Goal: Task Accomplishment & Management: Use online tool/utility

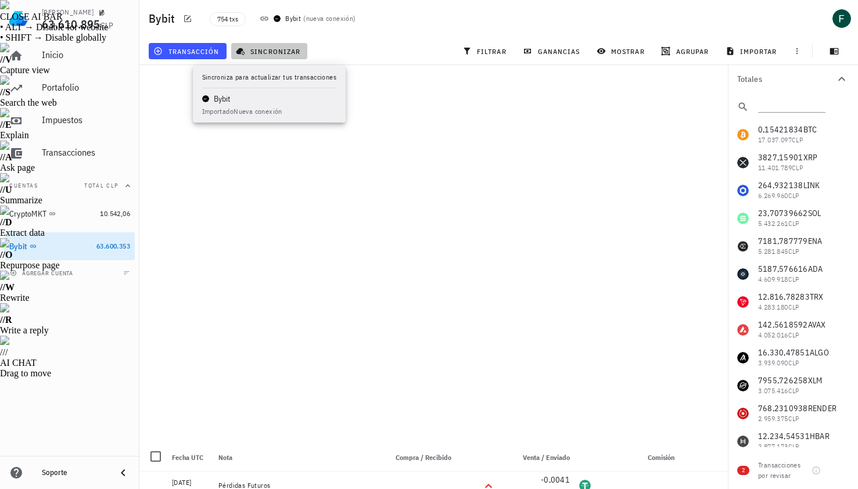
click at [262, 45] on button "sincronizar" at bounding box center [269, 51] width 77 height 16
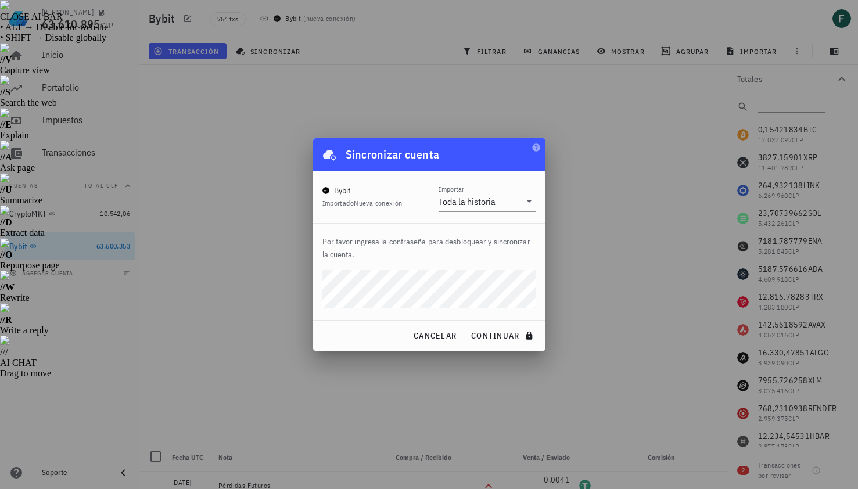
click at [466, 325] on button "continuar" at bounding box center [503, 335] width 74 height 21
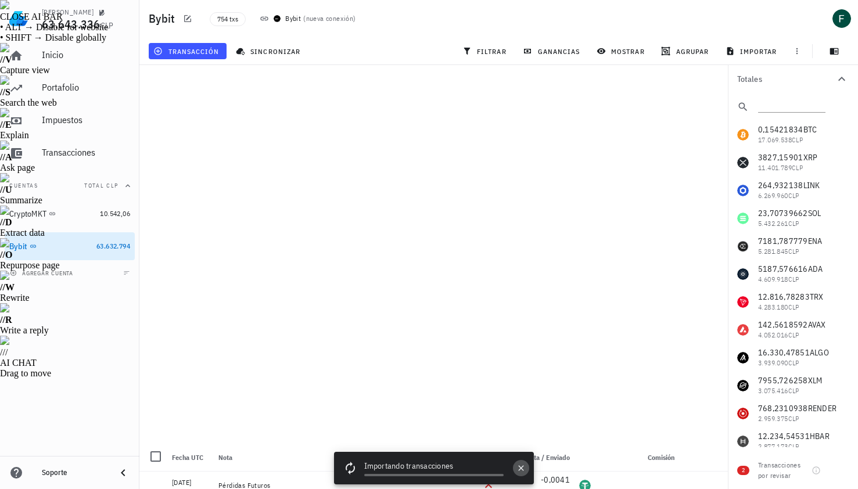
click at [520, 467] on icon "button" at bounding box center [520, 467] width 5 height 5
click at [20, 246] on div "Bybit" at bounding box center [18, 247] width 18 height 10
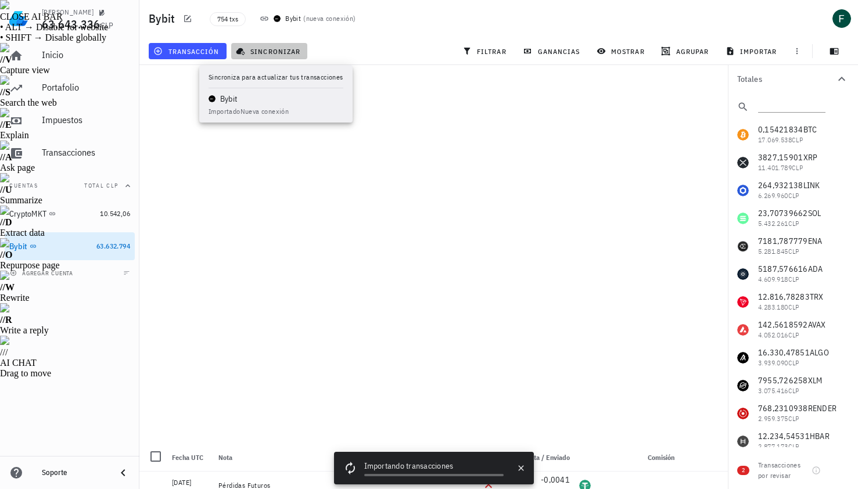
click at [282, 53] on span "sincronizar" at bounding box center [269, 50] width 62 height 9
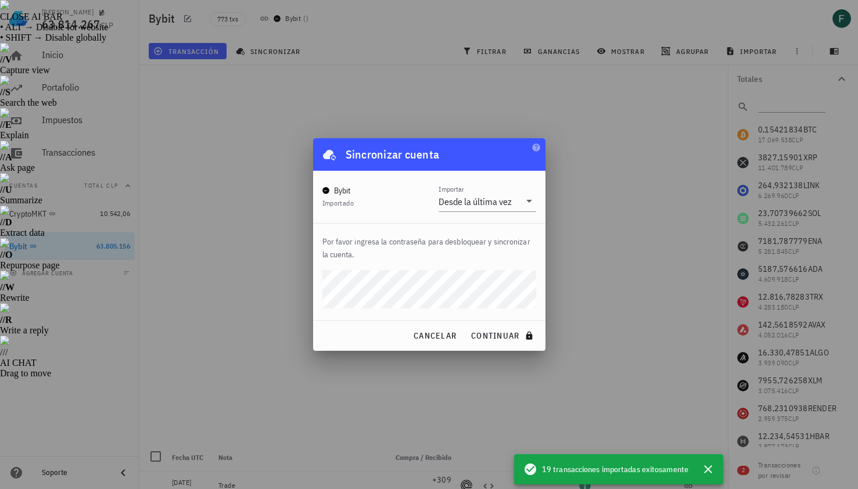
click at [367, 118] on div at bounding box center [429, 244] width 858 height 489
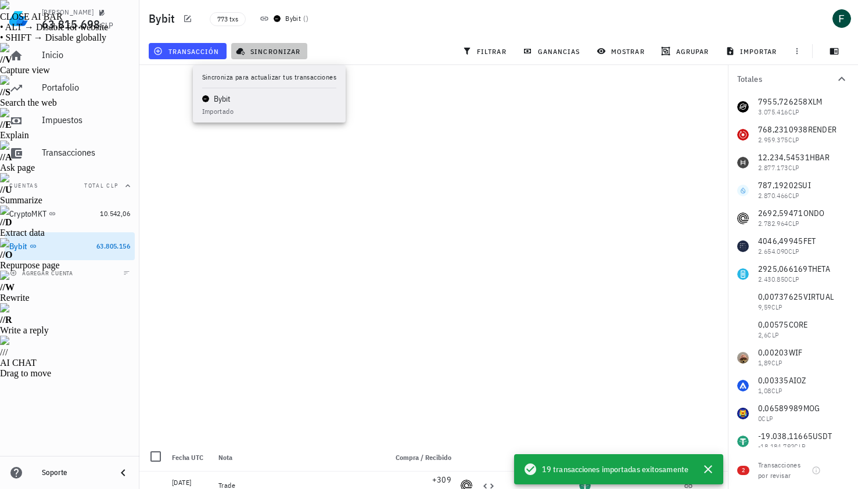
scroll to position [270, 0]
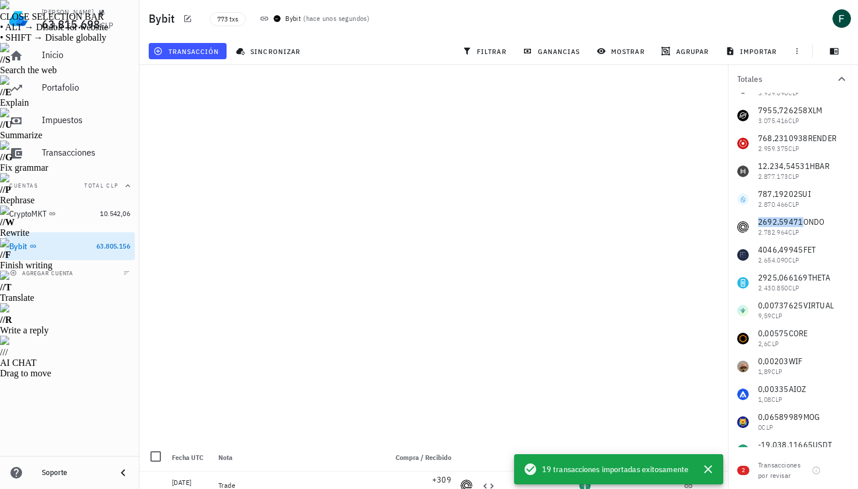
drag, startPoint x: 758, startPoint y: 224, endPoint x: 801, endPoint y: 224, distance: 43.0
click at [801, 224] on div "0,15421834 BTC 17.069.538 CLP 3827,15901 XRP 11.401.789 CLP 264,932138 LINK 6.2…" at bounding box center [793, 171] width 130 height 641
copy span "2692,59471"
click at [710, 468] on icon "button" at bounding box center [708, 469] width 14 height 14
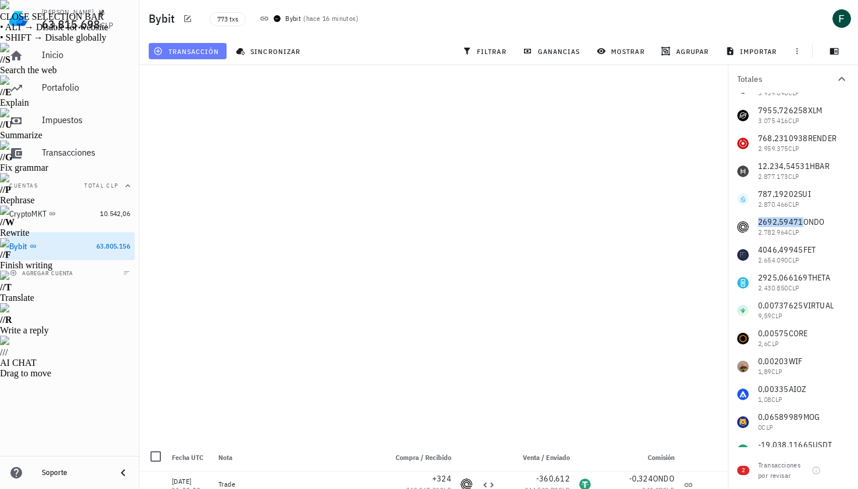
click at [202, 48] on span "transacción" at bounding box center [187, 50] width 63 height 9
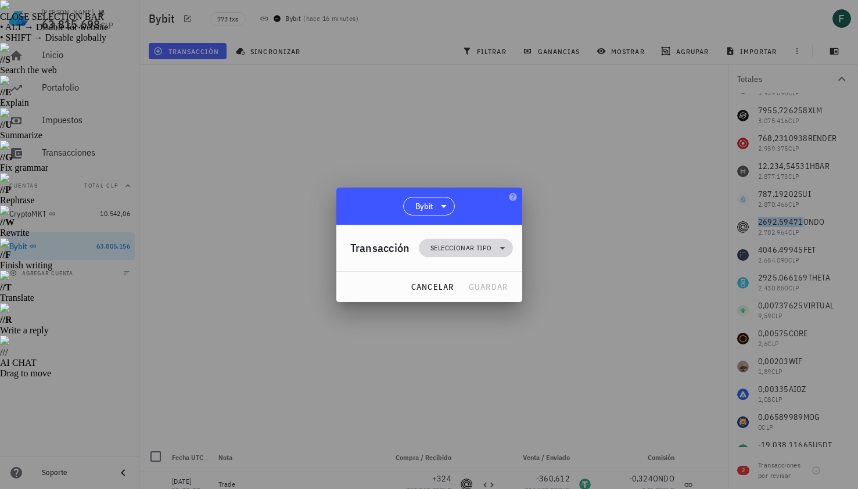
click at [431, 245] on span "Seleccionar tipo" at bounding box center [460, 248] width 61 height 12
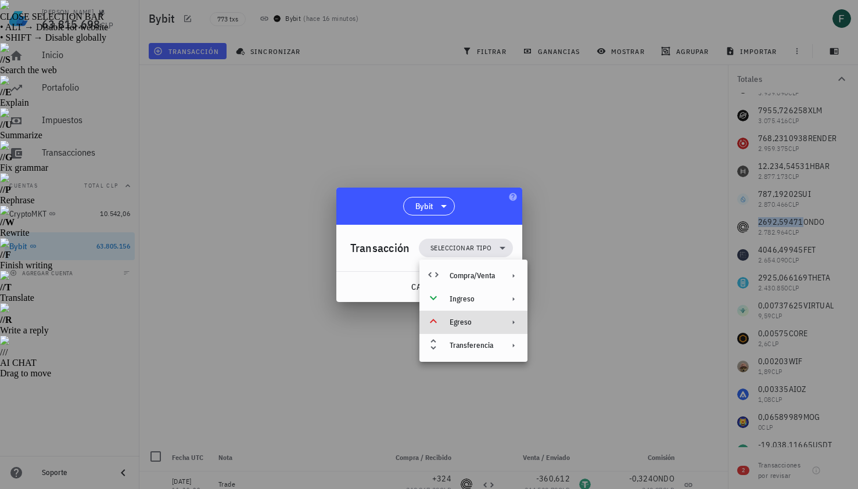
click at [467, 323] on div "Egreso" at bounding box center [471, 322] width 45 height 9
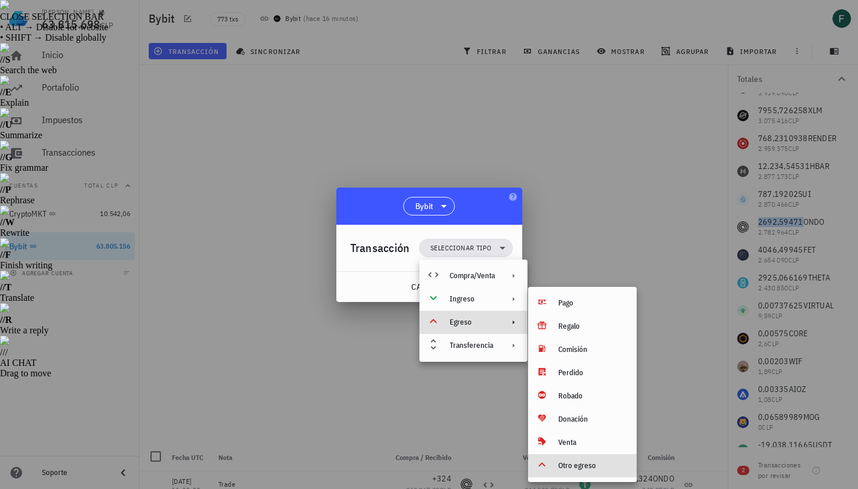
click at [577, 469] on div "Otro egreso" at bounding box center [592, 465] width 69 height 9
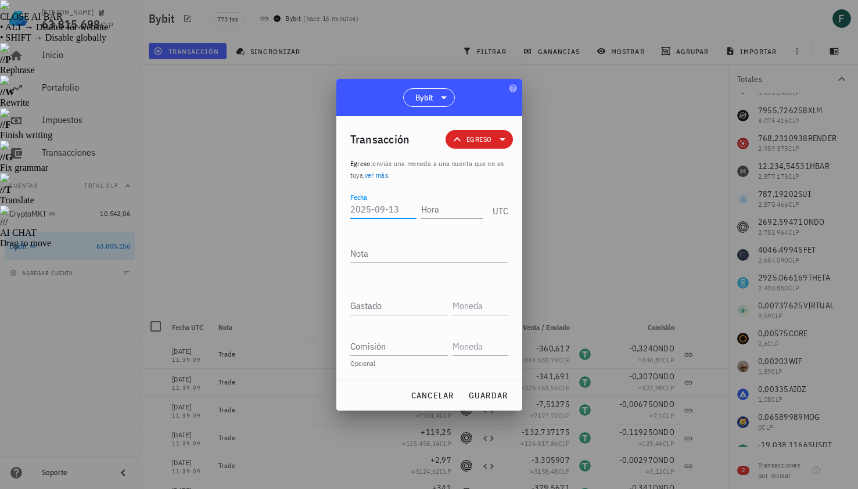
click at [386, 211] on input "Fecha" at bounding box center [383, 209] width 66 height 19
type input "[DATE]"
click at [451, 208] on input "Hora" at bounding box center [452, 209] width 62 height 19
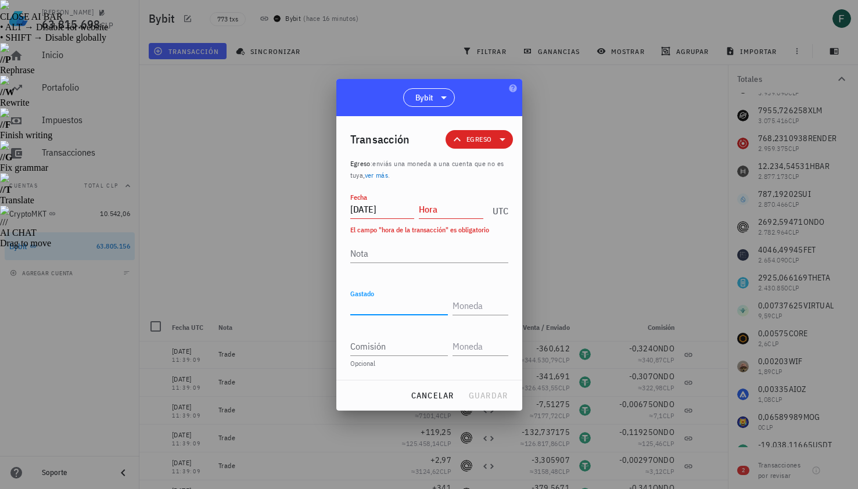
click at [415, 309] on input "Gastado" at bounding box center [399, 305] width 98 height 19
paste input "0,22"
type input "0,22"
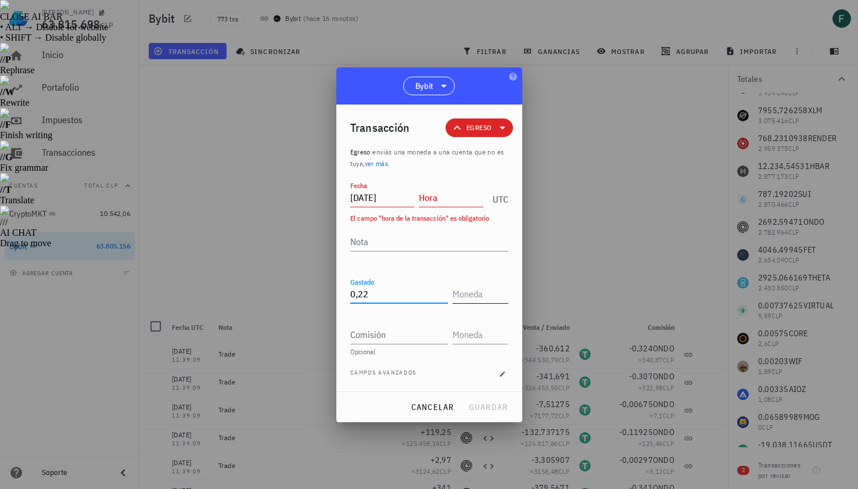
click at [467, 296] on input "text" at bounding box center [478, 293] width 53 height 19
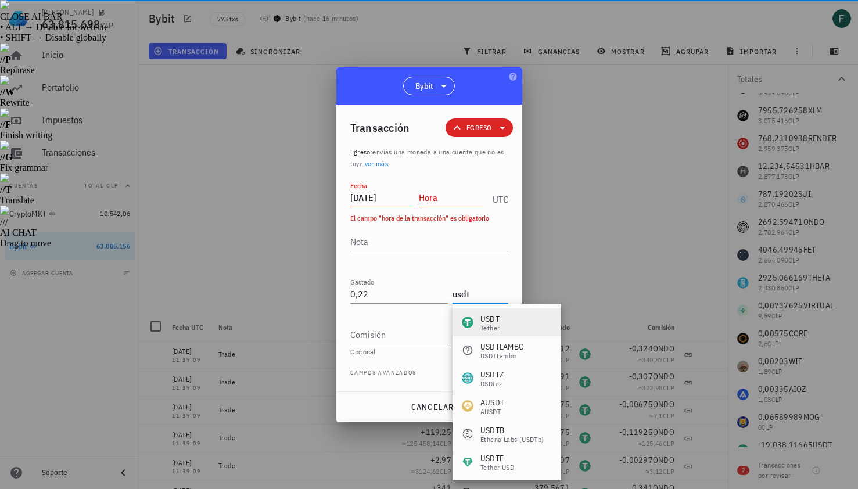
click at [476, 329] on div "USDT Tether" at bounding box center [481, 322] width 38 height 19
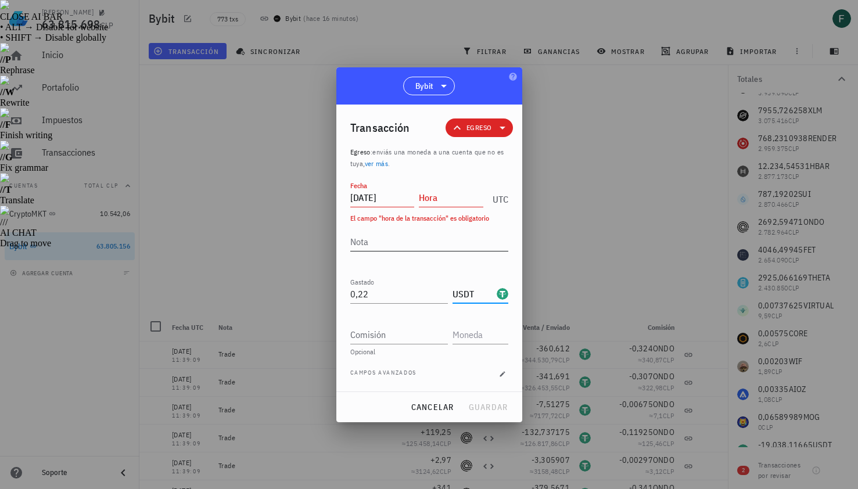
type input "USDT"
click at [410, 238] on textarea "Nota" at bounding box center [429, 241] width 158 height 19
type textarea "Pérdidas Futuros"
click at [567, 275] on div at bounding box center [429, 244] width 858 height 489
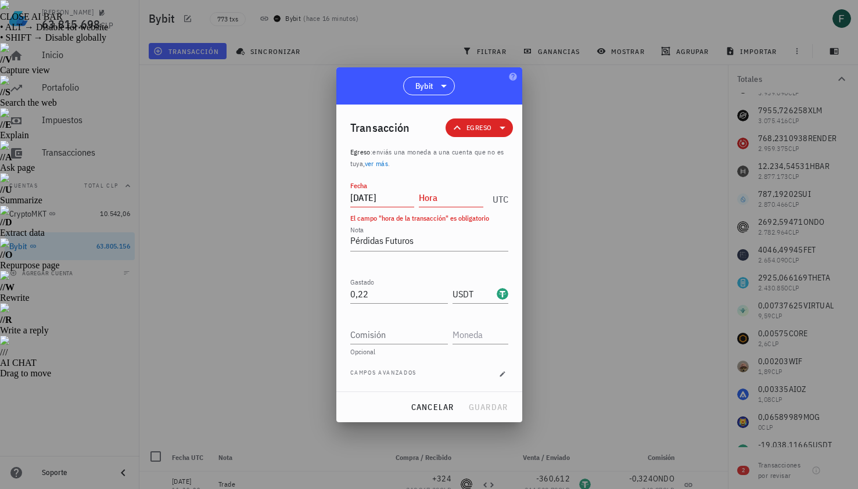
click at [448, 199] on input "Hora" at bounding box center [451, 197] width 64 height 19
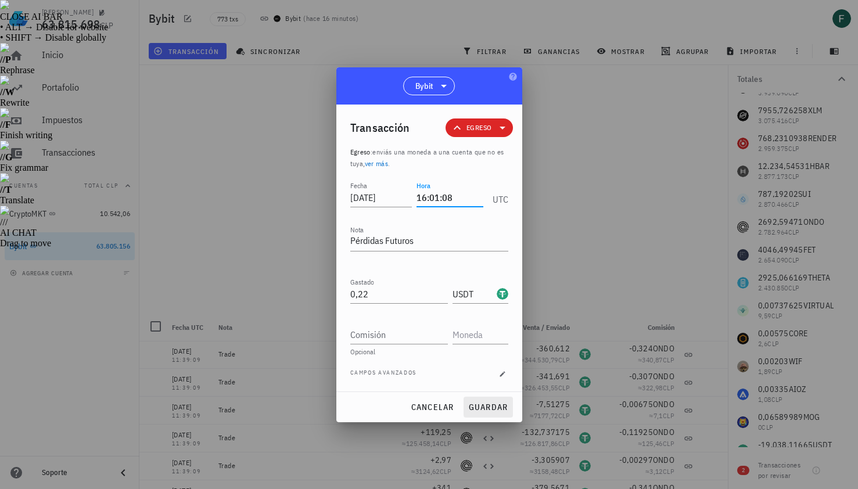
type input "16:01:08"
click at [483, 409] on span "guardar" at bounding box center [488, 407] width 40 height 10
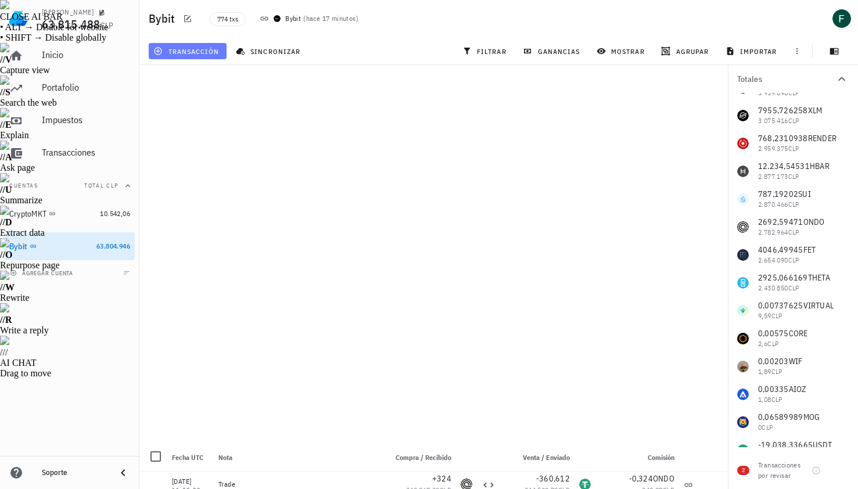
click at [184, 49] on span "transacción" at bounding box center [187, 50] width 63 height 9
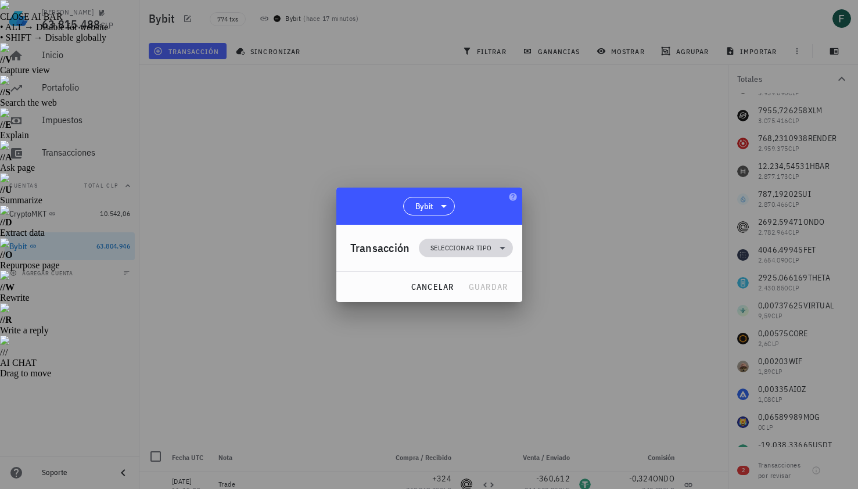
click at [448, 244] on span "Seleccionar tipo" at bounding box center [460, 248] width 61 height 12
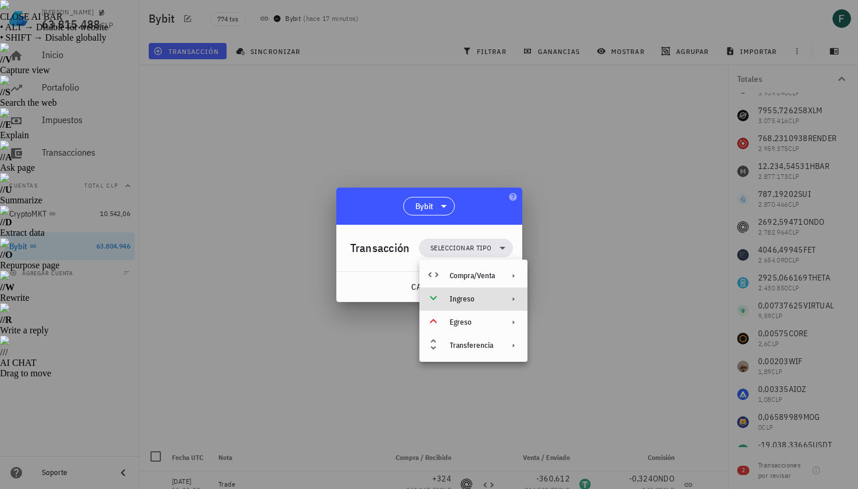
click at [451, 300] on div "Ingreso" at bounding box center [471, 298] width 45 height 9
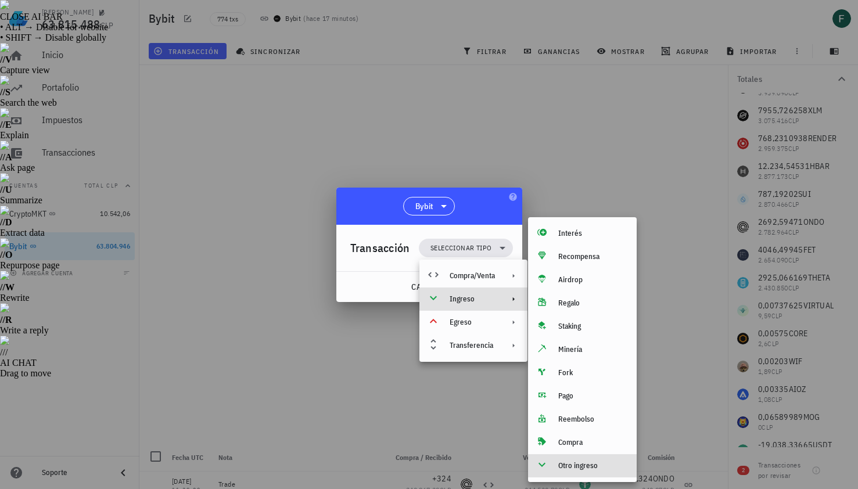
click at [581, 464] on div "Otro ingreso" at bounding box center [592, 465] width 69 height 9
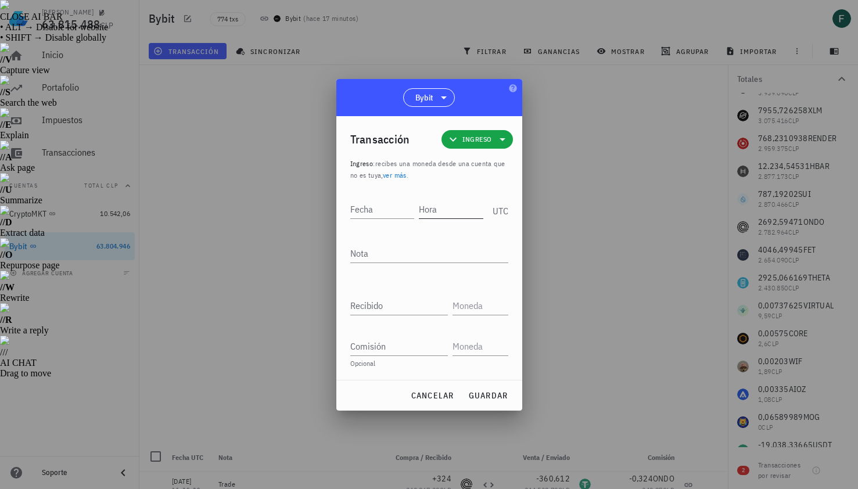
click at [441, 211] on input "Hora" at bounding box center [451, 209] width 64 height 19
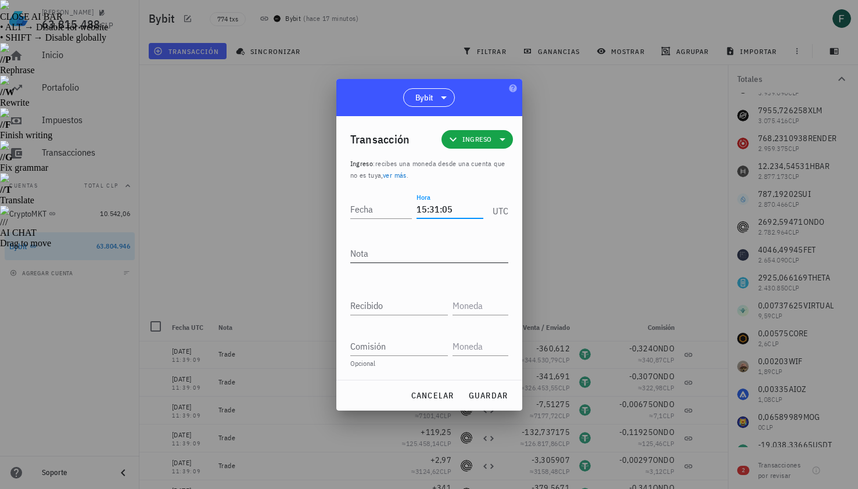
type input "15:31:05"
click at [401, 253] on textarea "Nota" at bounding box center [429, 253] width 158 height 19
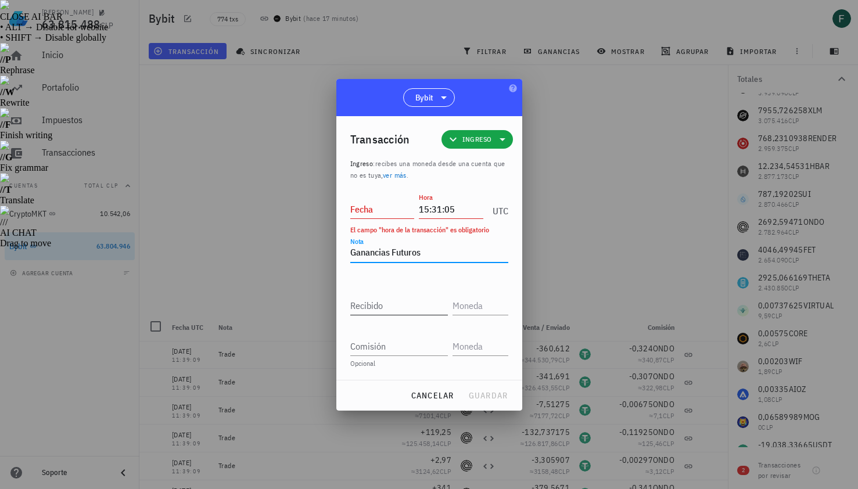
type textarea "Ganancias Futuros"
click at [392, 305] on input "Recibido" at bounding box center [399, 305] width 98 height 19
paste input "3,6811"
type input "3,6811"
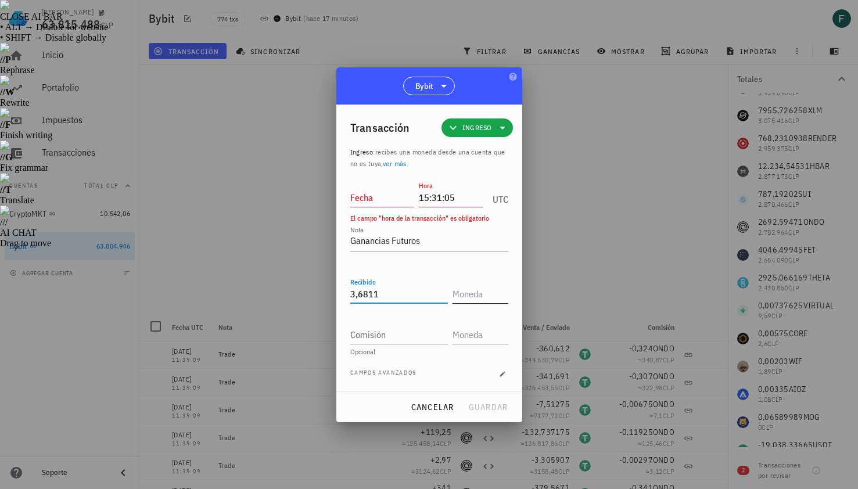
click at [464, 291] on input "text" at bounding box center [478, 293] width 53 height 19
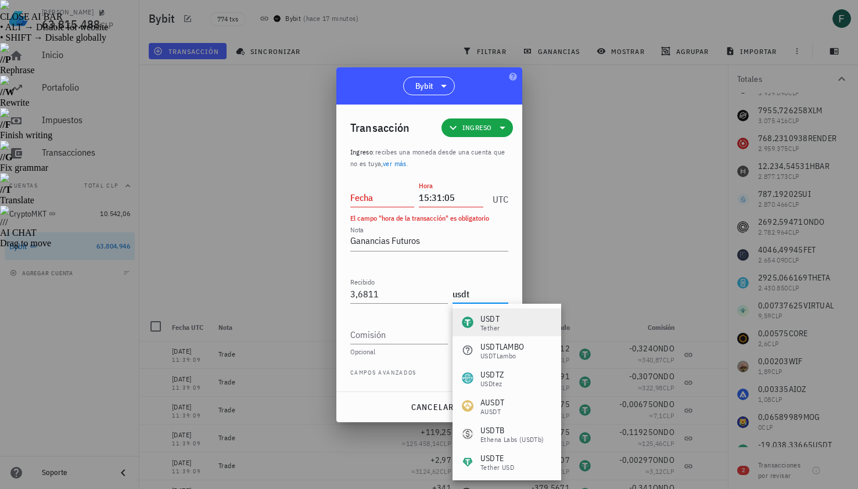
click at [482, 312] on div "USDT Tether" at bounding box center [506, 322] width 109 height 28
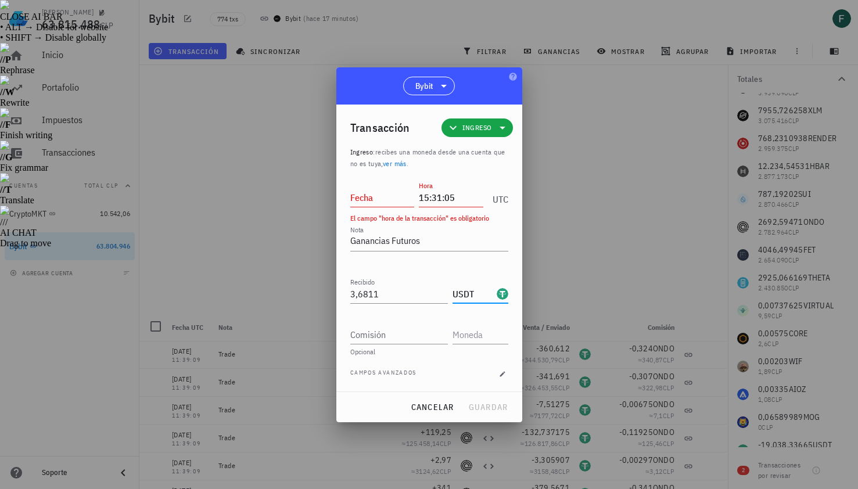
type input "USDT"
click at [377, 199] on input "Fecha" at bounding box center [382, 197] width 64 height 19
type input "[DATE]"
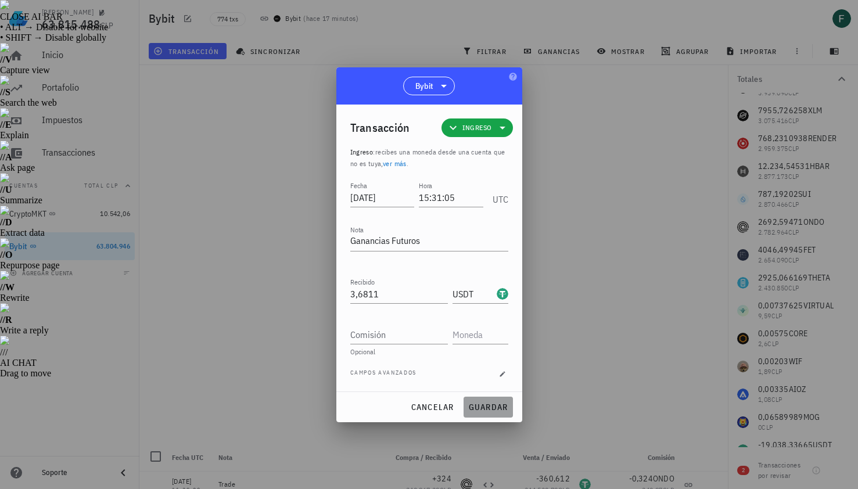
click at [479, 406] on span "guardar" at bounding box center [488, 407] width 40 height 10
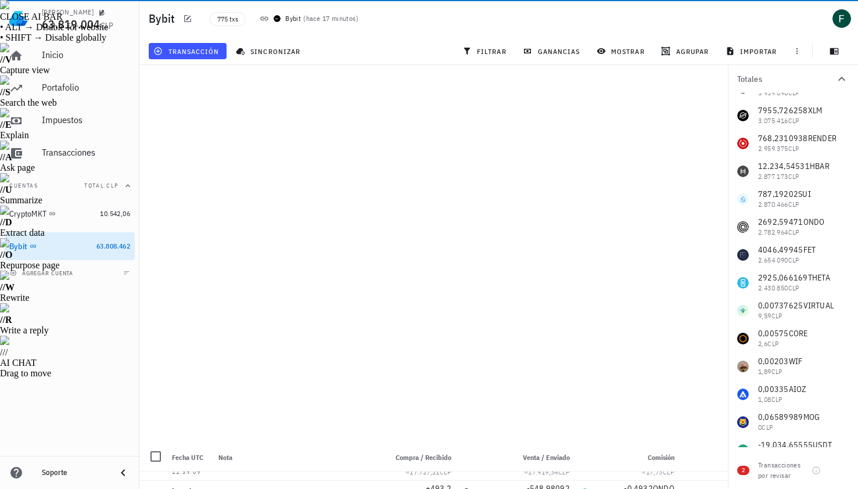
scroll to position [456, 0]
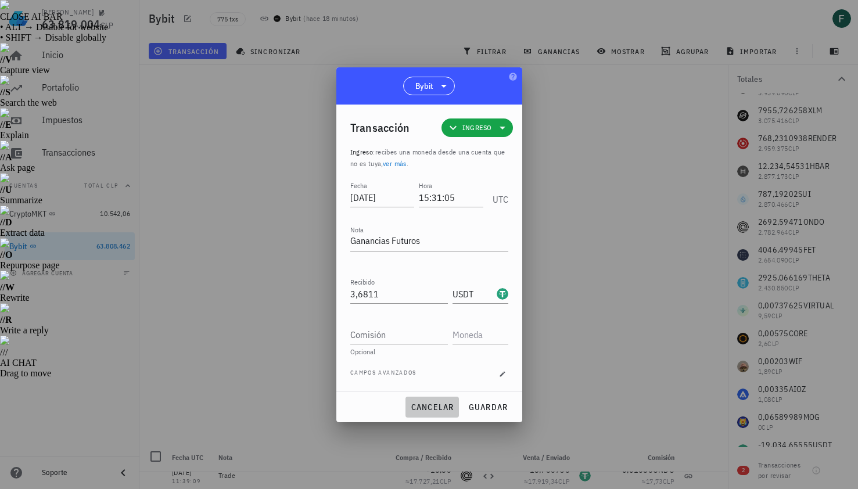
click at [443, 409] on span "cancelar" at bounding box center [432, 407] width 44 height 10
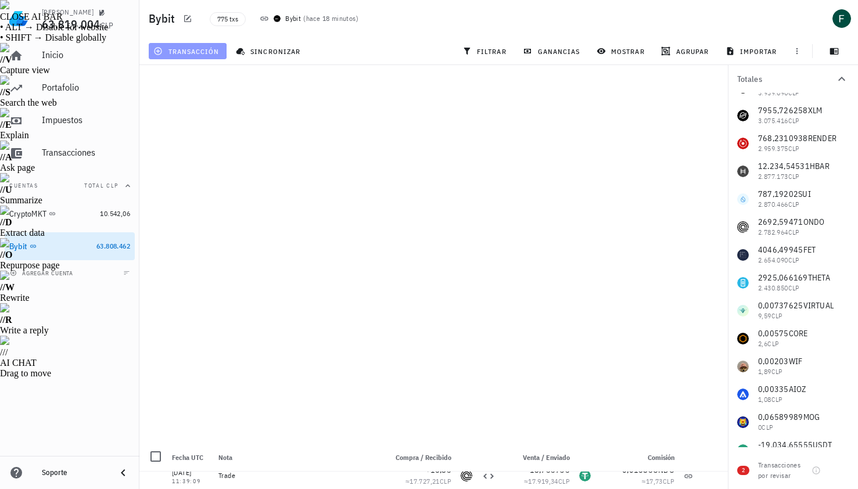
click at [201, 51] on span "transacción" at bounding box center [187, 50] width 63 height 9
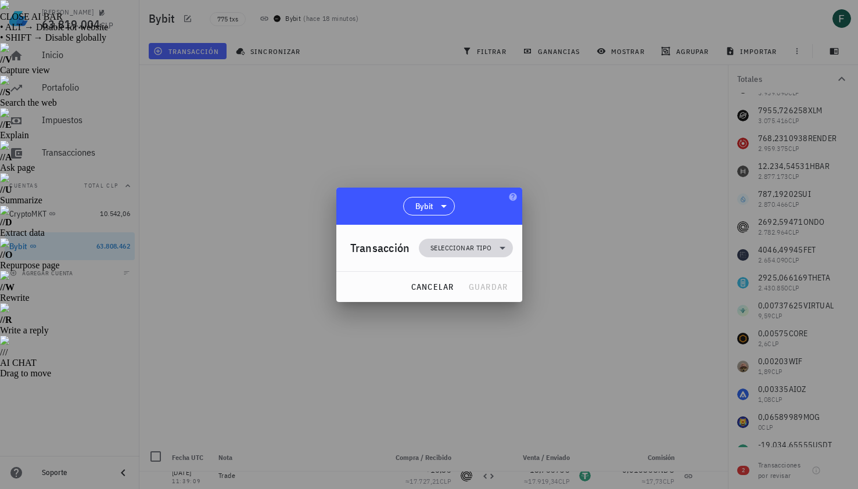
click at [440, 251] on span "Seleccionar tipo" at bounding box center [460, 248] width 61 height 12
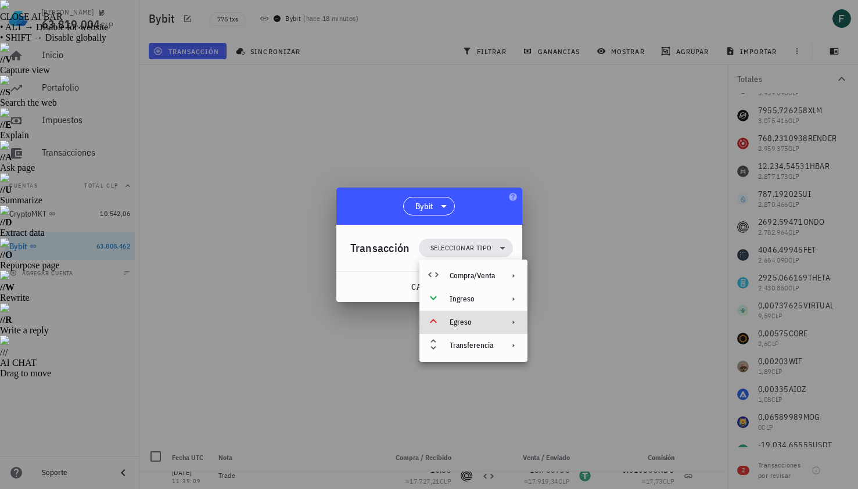
click at [452, 318] on div "Egreso" at bounding box center [471, 322] width 45 height 9
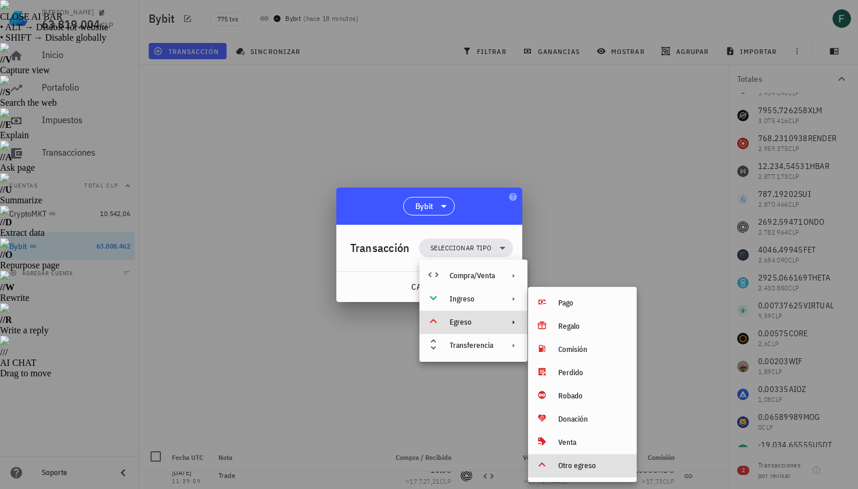
click at [586, 471] on div "Otro egreso" at bounding box center [582, 465] width 109 height 23
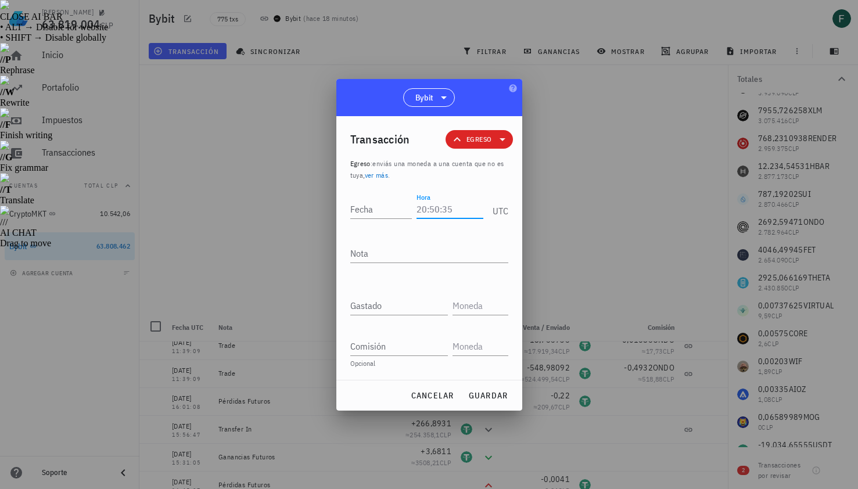
click at [438, 211] on input "Hora" at bounding box center [449, 209] width 66 height 19
type input "15:11:50"
click at [406, 258] on textarea "Nota" at bounding box center [429, 253] width 158 height 19
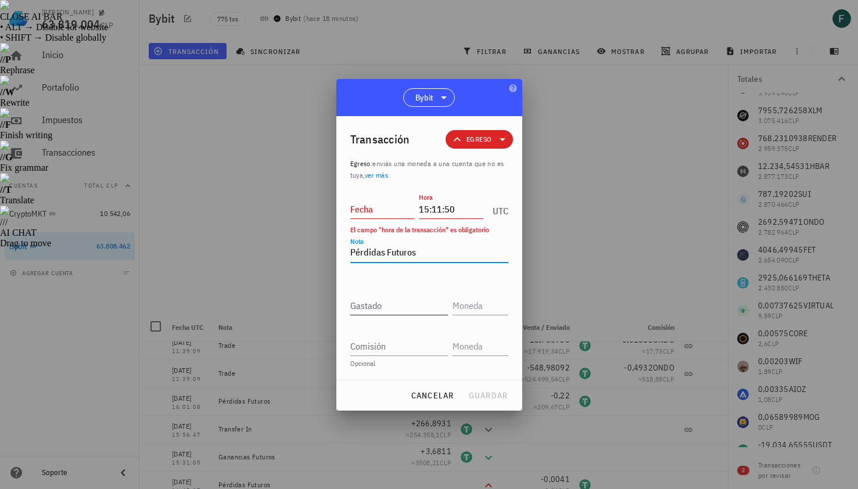
type textarea "Pérdidas Futuros"
click at [395, 298] on input "Gastado" at bounding box center [399, 305] width 98 height 19
paste input "0,7015"
type input "0,7015"
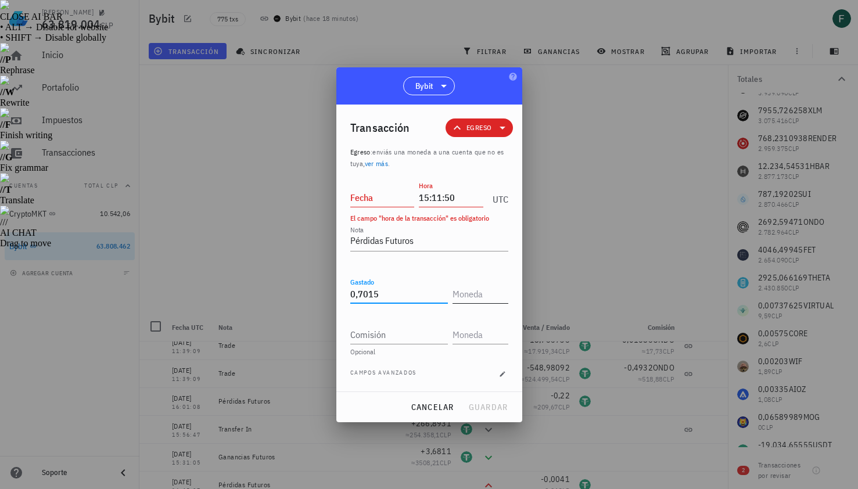
click at [476, 296] on input "text" at bounding box center [478, 293] width 53 height 19
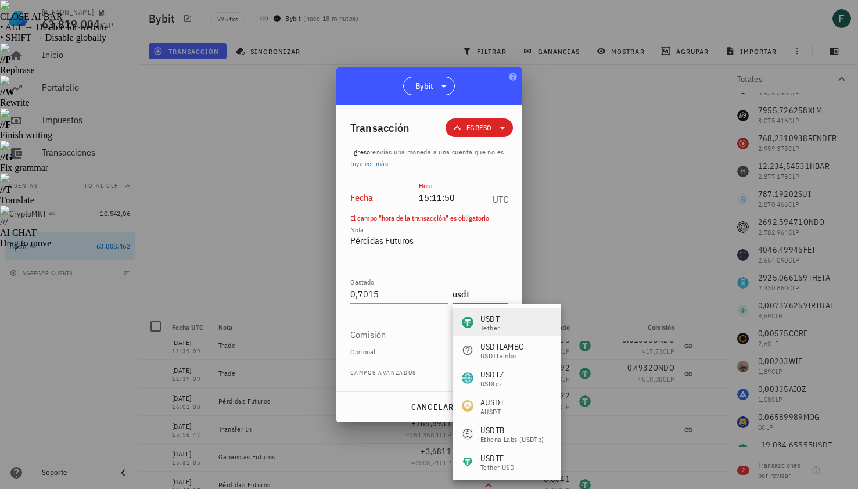
click at [495, 325] on div "Tether" at bounding box center [489, 328] width 19 height 7
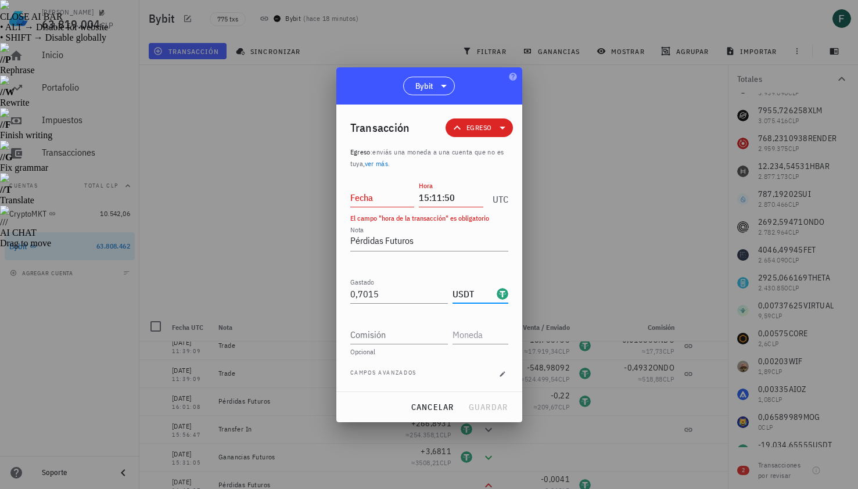
type input "USDT"
click at [380, 205] on input "Fecha" at bounding box center [382, 197] width 64 height 19
type input "[DATE]"
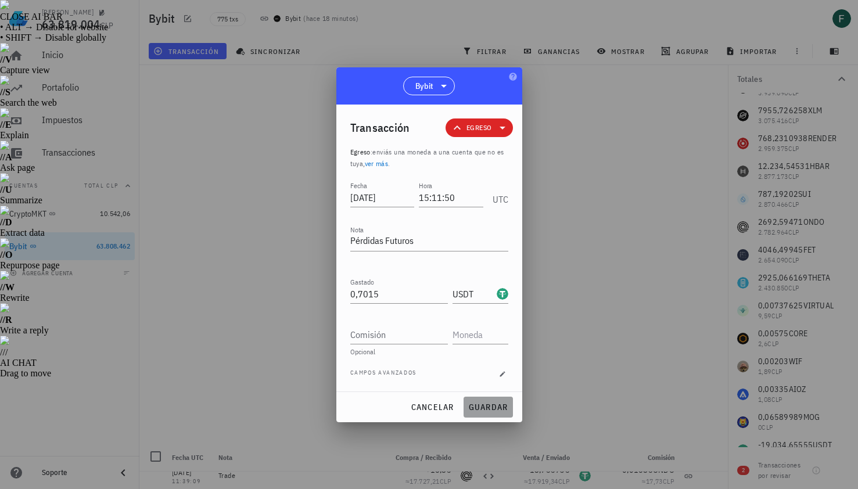
click at [484, 403] on span "guardar" at bounding box center [488, 407] width 40 height 10
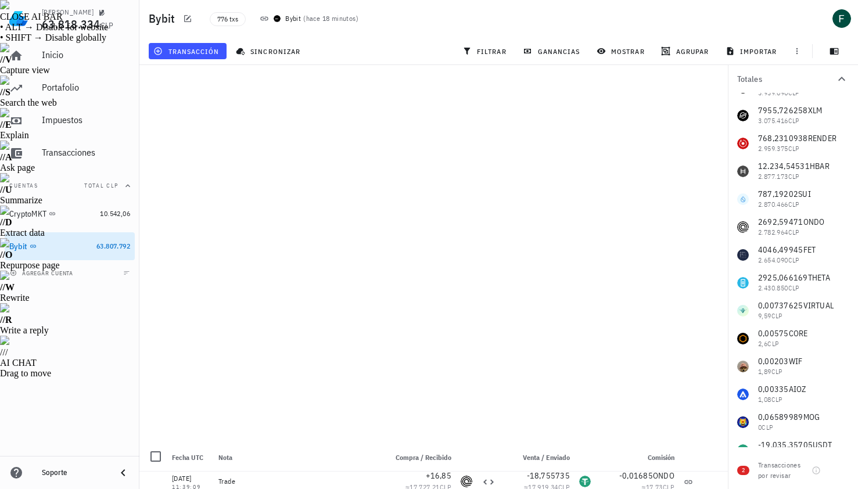
scroll to position [445, 0]
click at [188, 55] on span "transacción" at bounding box center [187, 50] width 63 height 9
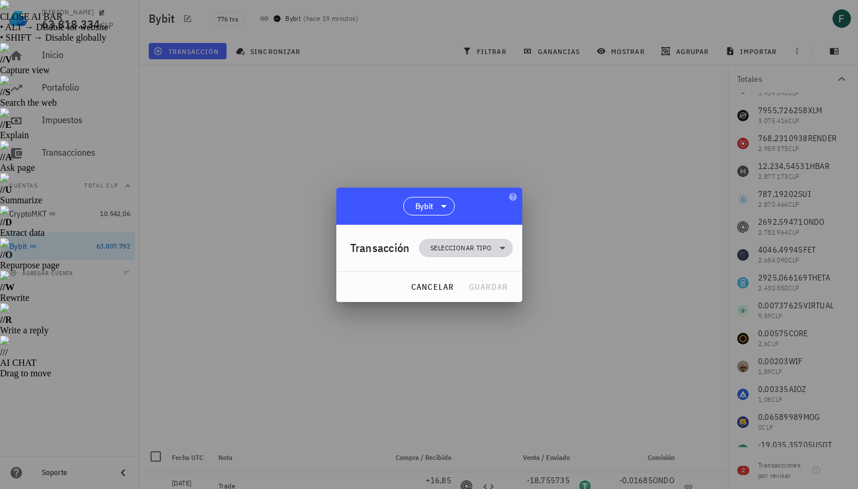
click at [433, 247] on span "Seleccionar tipo" at bounding box center [460, 248] width 61 height 12
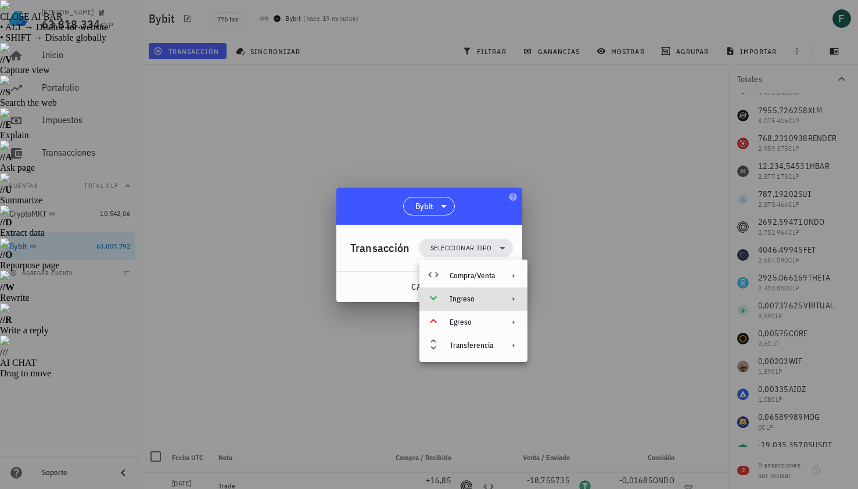
click at [450, 299] on div "Ingreso" at bounding box center [471, 298] width 45 height 9
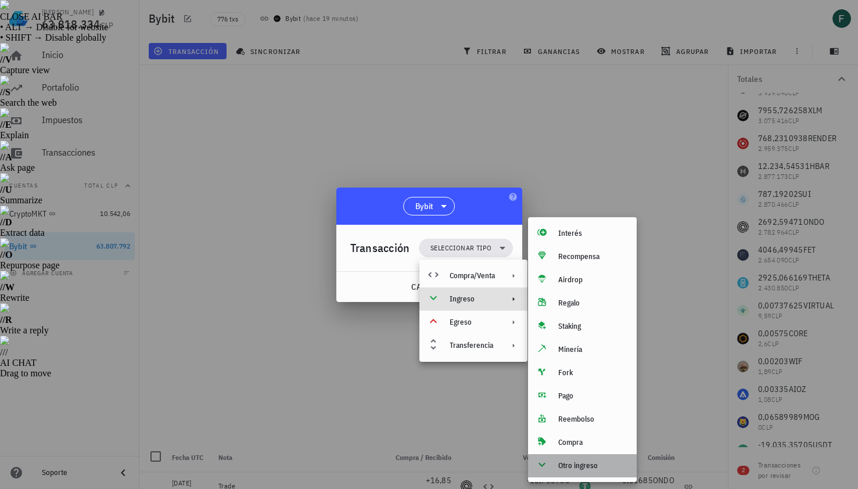
click at [559, 469] on div "Otro ingreso" at bounding box center [592, 465] width 69 height 9
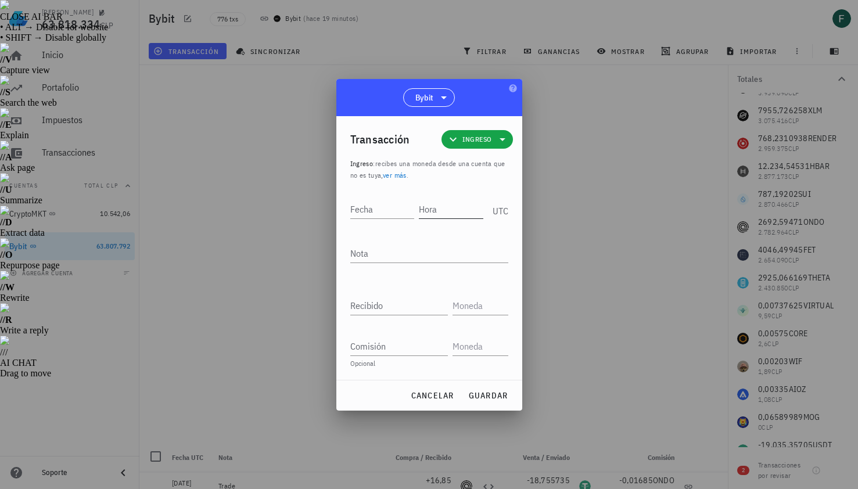
click at [447, 208] on input "Hora" at bounding box center [451, 209] width 64 height 19
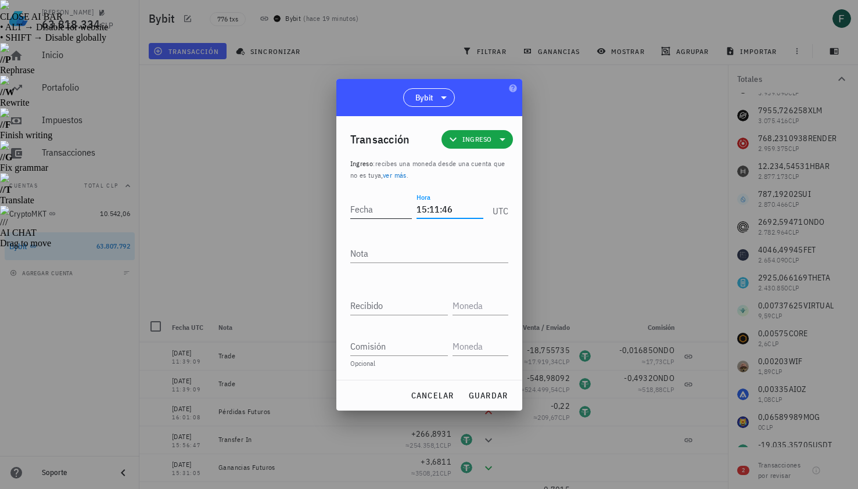
type input "15:11:46"
click at [381, 206] on input "Fecha" at bounding box center [383, 209] width 66 height 19
type input "[DATE]"
click at [397, 260] on textarea "Nota" at bounding box center [429, 253] width 158 height 19
type textarea "Ganancias Futuros"
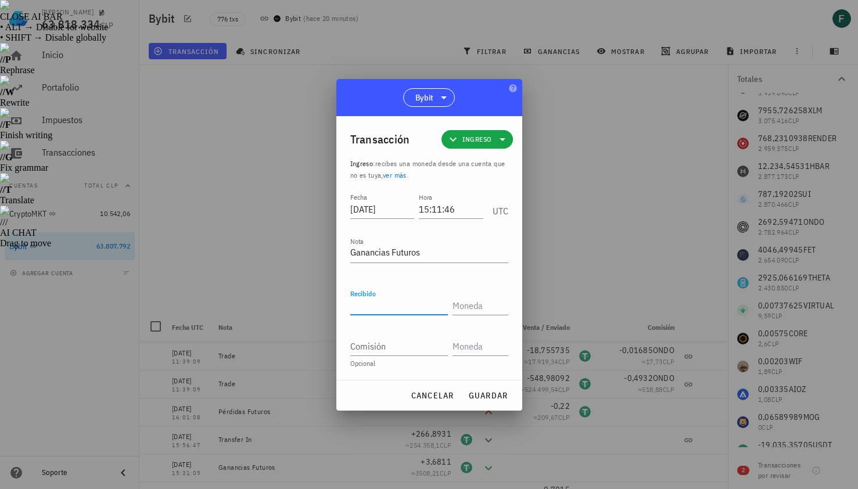
click at [392, 305] on input "Recibido" at bounding box center [399, 305] width 98 height 19
paste input "0,0262"
type input "0,0262"
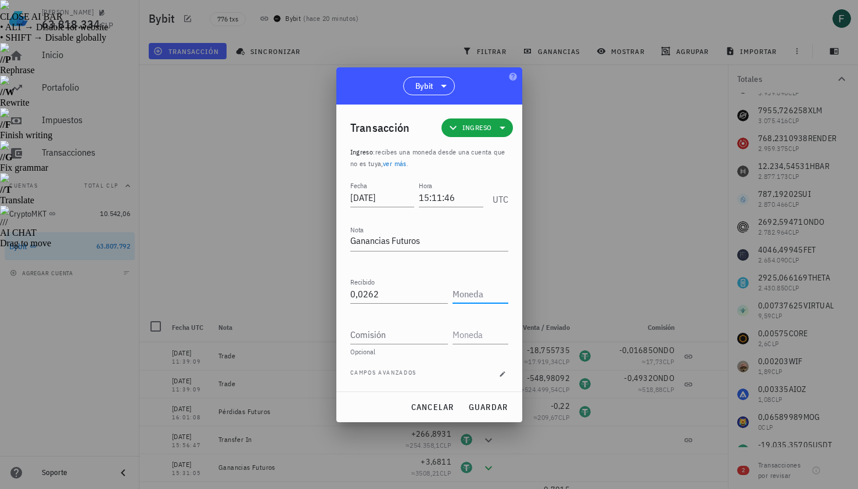
click at [493, 290] on input "text" at bounding box center [478, 293] width 53 height 19
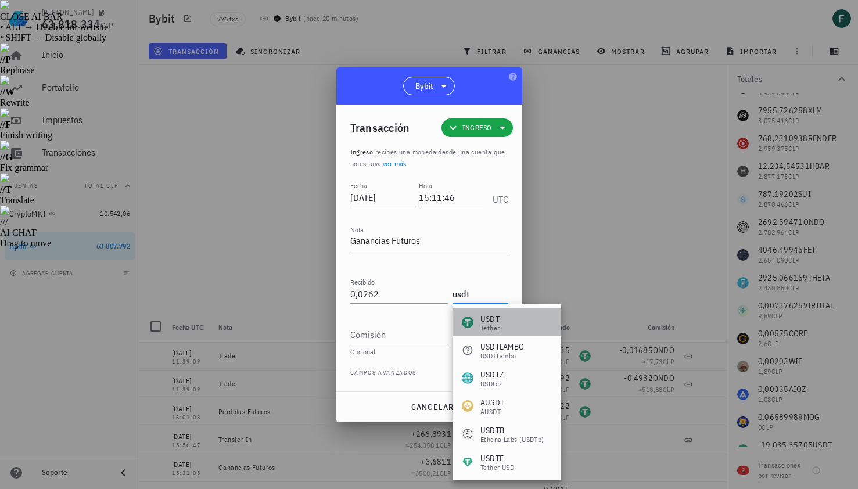
click at [506, 322] on div "USDT Tether" at bounding box center [506, 322] width 109 height 28
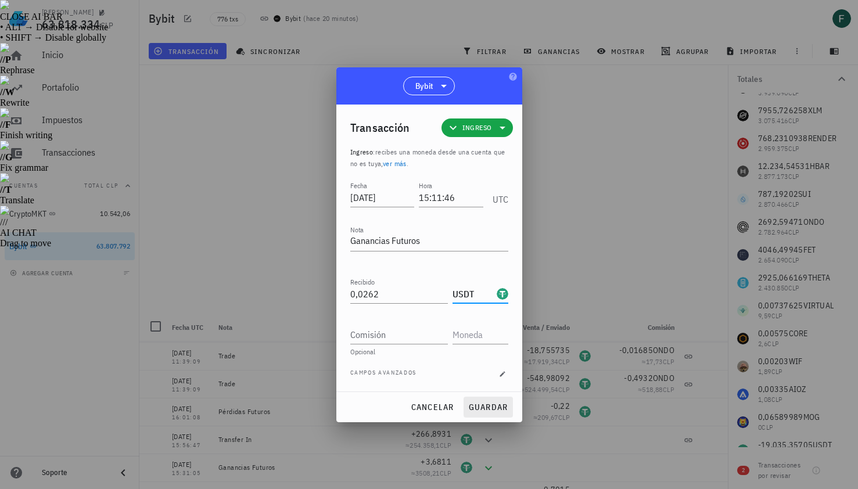
type input "USDT"
click at [474, 405] on span "guardar" at bounding box center [488, 407] width 40 height 10
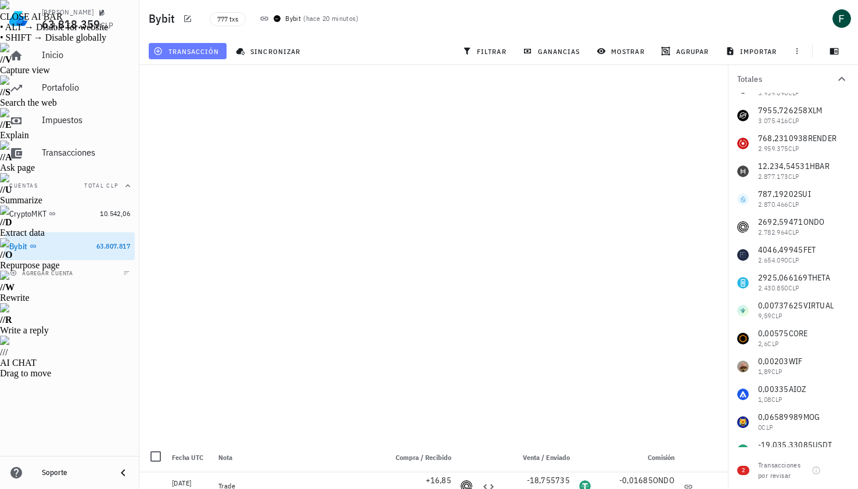
click at [209, 58] on button "transacción" at bounding box center [188, 51] width 78 height 16
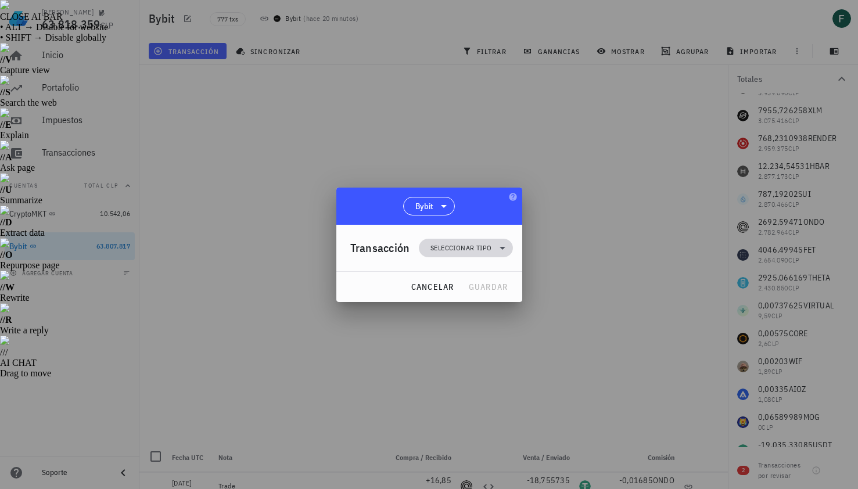
click at [446, 251] on span "Seleccionar tipo" at bounding box center [460, 248] width 61 height 12
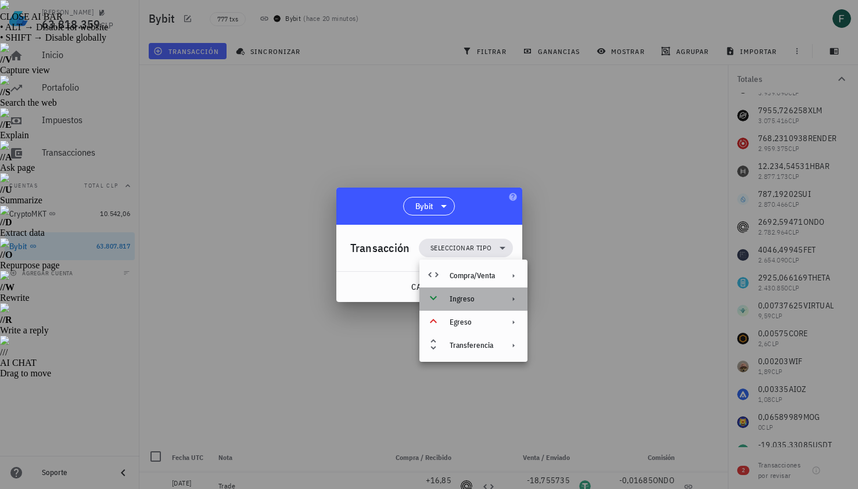
click at [462, 298] on div "Ingreso" at bounding box center [471, 298] width 45 height 9
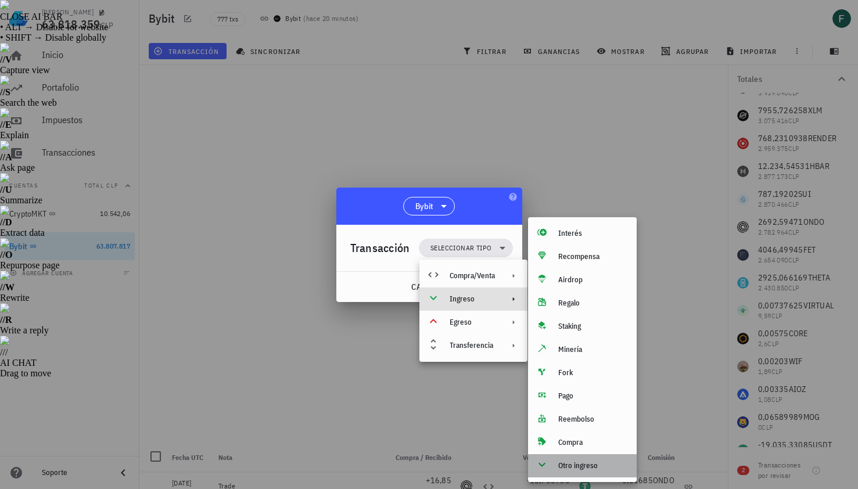
click at [585, 475] on div "Otro ingreso" at bounding box center [582, 465] width 109 height 23
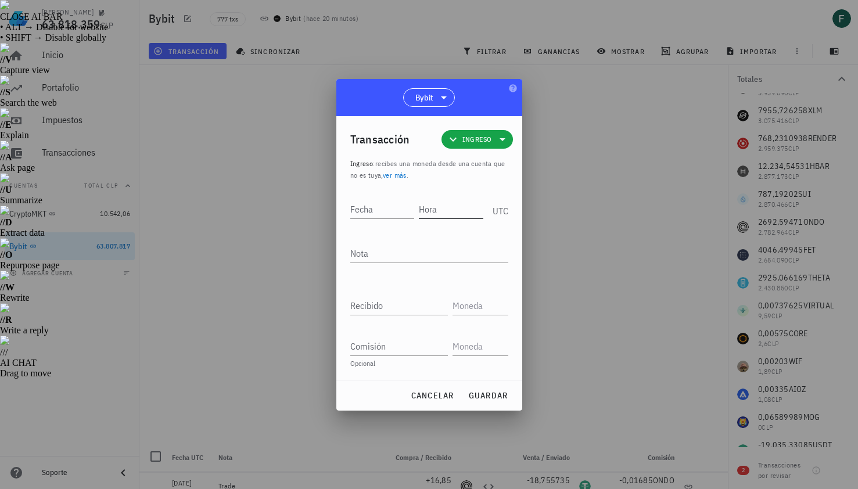
click at [434, 208] on input "Hora" at bounding box center [451, 209] width 64 height 19
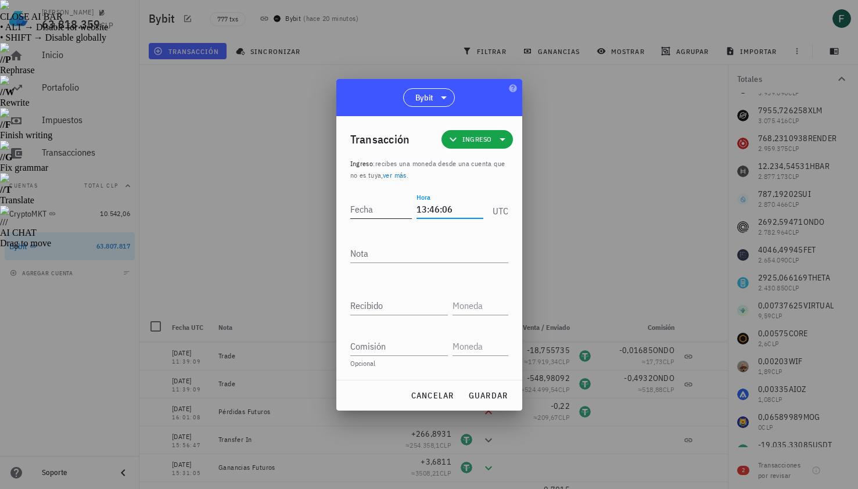
type input "13:46:06"
click at [366, 215] on input "Fecha" at bounding box center [381, 209] width 62 height 19
type input "[DATE]"
click at [369, 255] on textarea "Nota" at bounding box center [429, 253] width 158 height 19
type textarea "Ganancias Futuros"
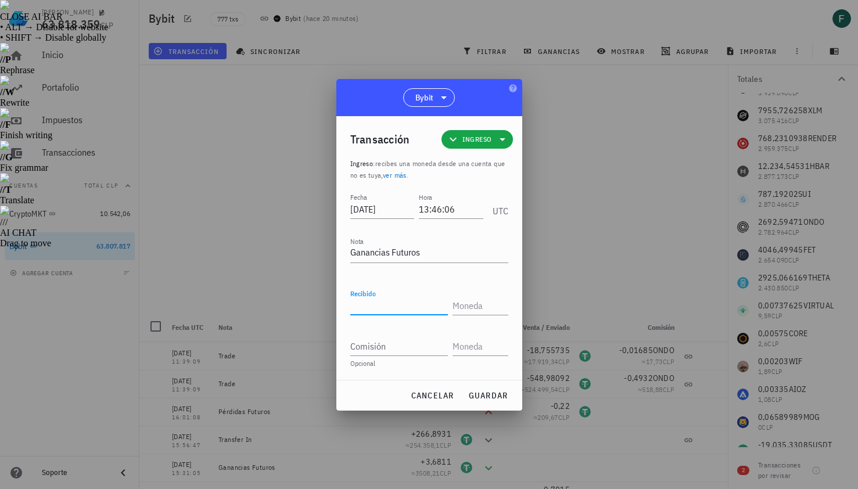
click at [377, 300] on div "Recibido" at bounding box center [399, 305] width 98 height 19
paste input "0,9295"
type input "0,9295"
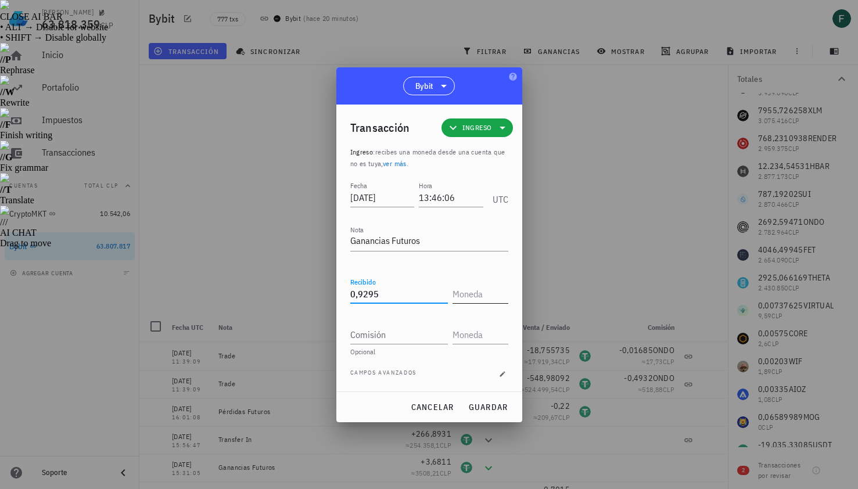
click at [475, 289] on input "text" at bounding box center [478, 293] width 53 height 19
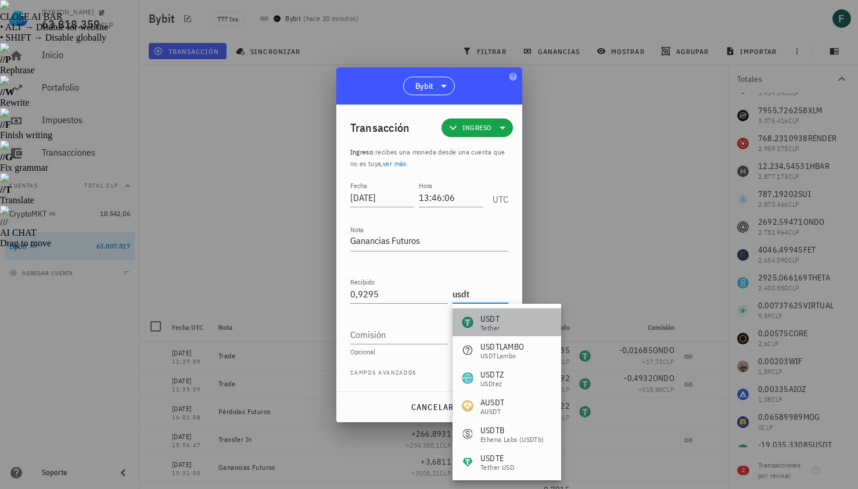
click at [502, 325] on div "USDT Tether" at bounding box center [506, 322] width 109 height 28
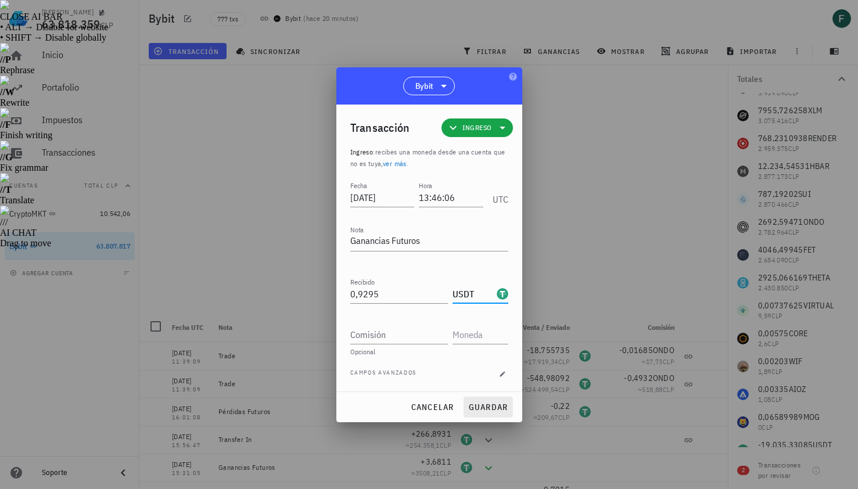
type input "USDT"
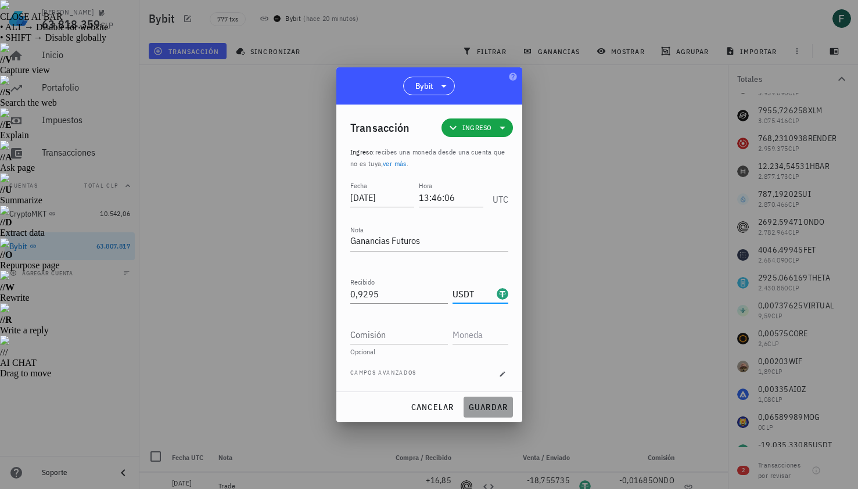
click at [495, 402] on span "guardar" at bounding box center [488, 407] width 40 height 10
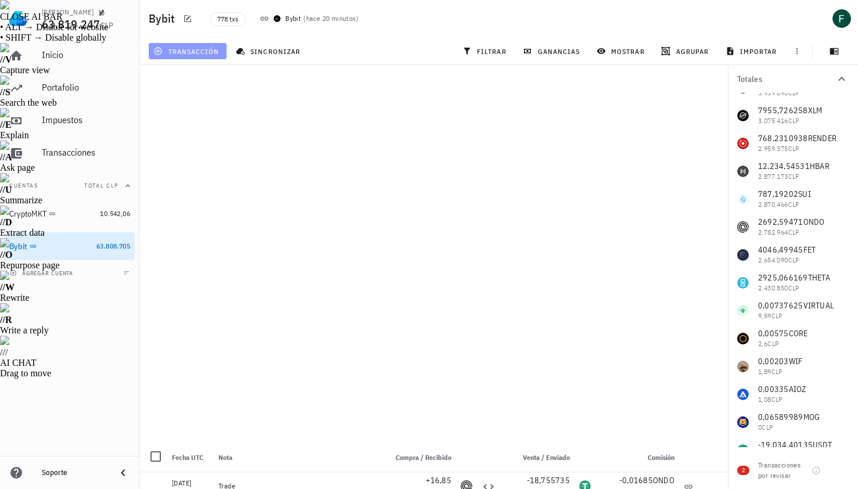
click at [218, 48] on button "transacción" at bounding box center [188, 51] width 78 height 16
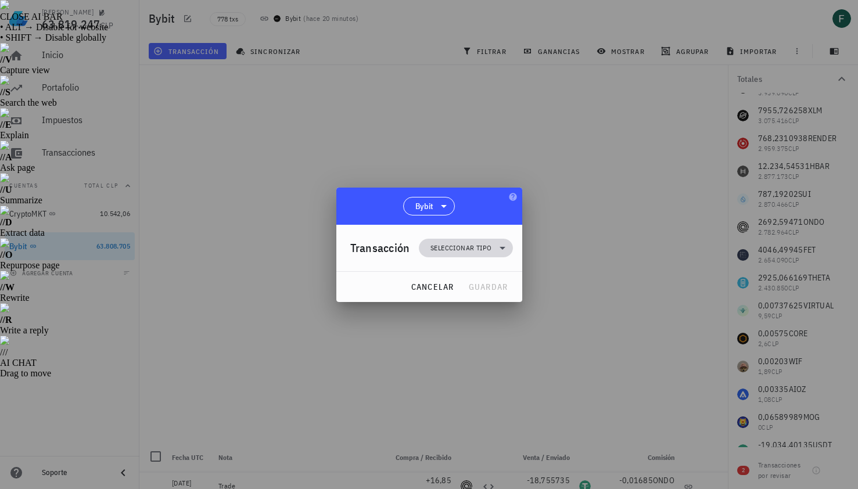
click at [455, 248] on span "Seleccionar tipo" at bounding box center [460, 248] width 61 height 12
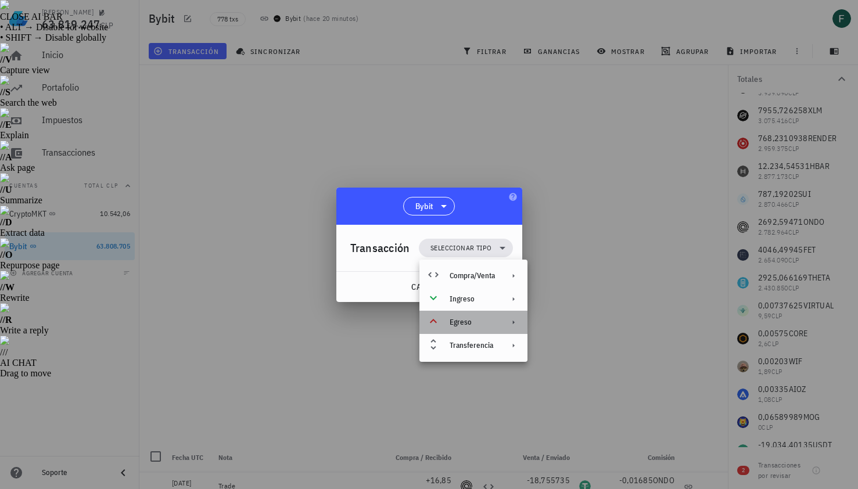
click at [460, 319] on div "Egreso" at bounding box center [471, 322] width 45 height 9
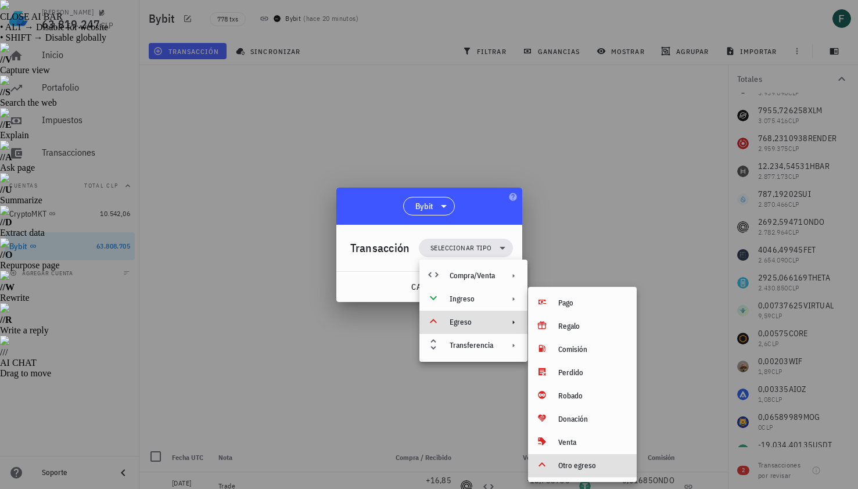
click at [577, 463] on div "Otro egreso" at bounding box center [592, 465] width 69 height 9
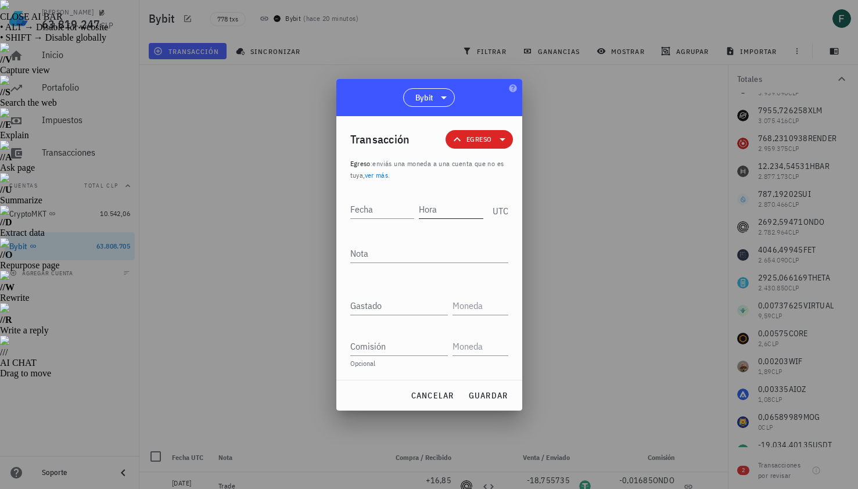
click at [451, 210] on input "Hora" at bounding box center [451, 209] width 64 height 19
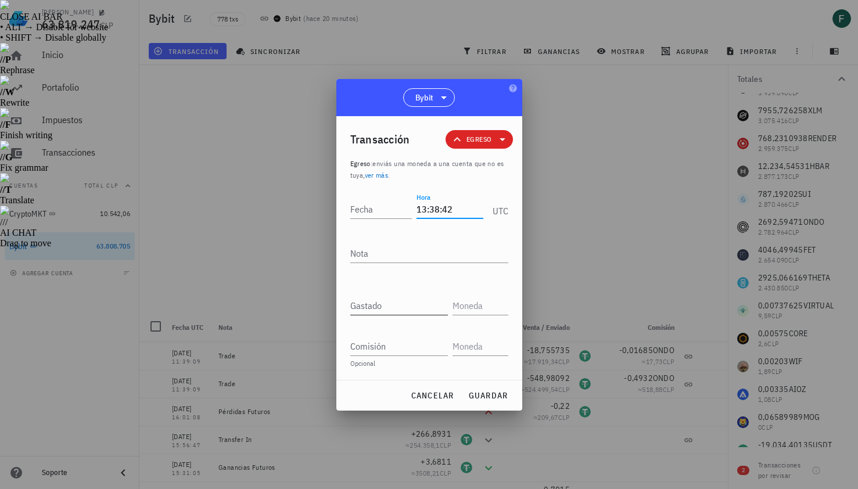
type input "13:38:42"
click at [413, 301] on input "Gastado" at bounding box center [399, 305] width 98 height 19
paste input "0,2856"
type input "0,2856"
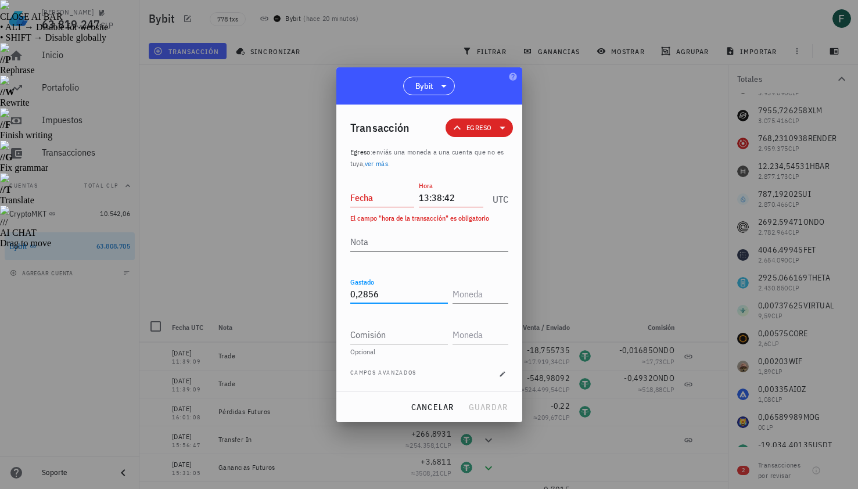
click at [383, 250] on div "Nota" at bounding box center [429, 247] width 158 height 31
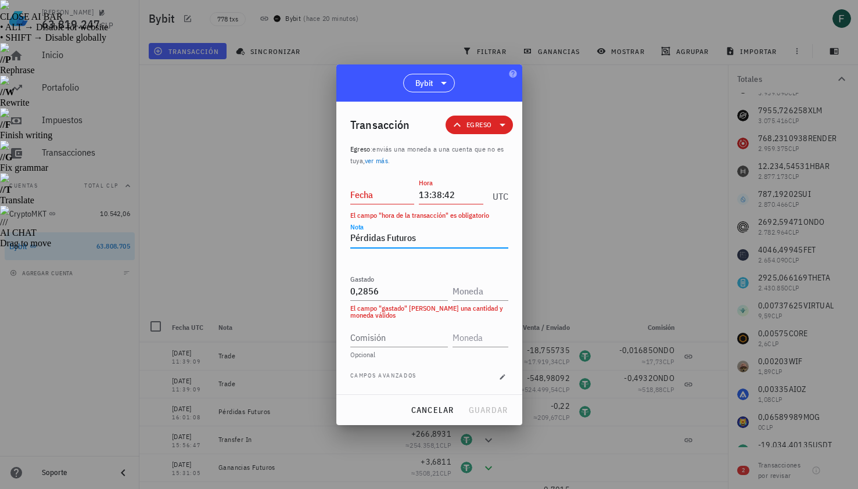
type textarea "Pérdidas Futuros"
click at [362, 201] on input "Fecha" at bounding box center [382, 194] width 64 height 19
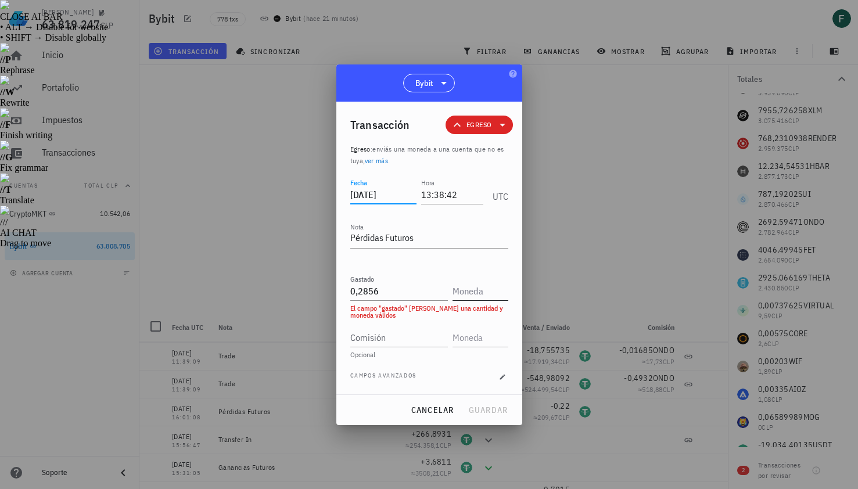
type input "[DATE]"
click at [465, 292] on input "text" at bounding box center [478, 291] width 53 height 19
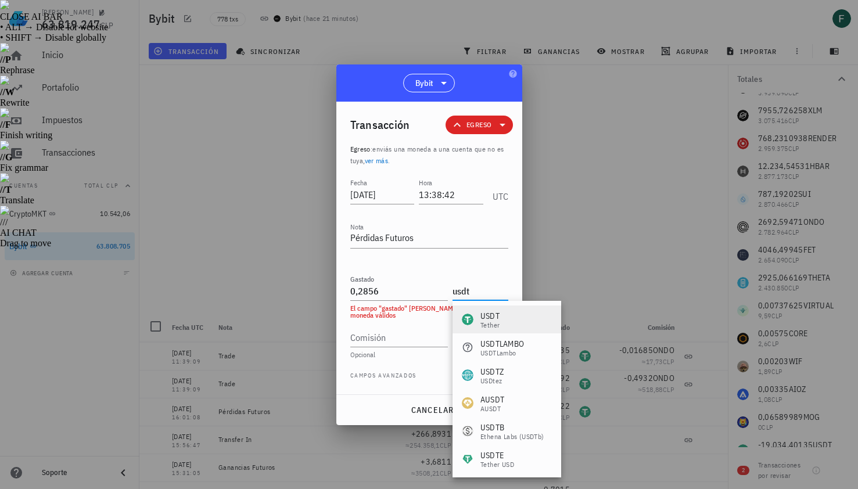
click at [492, 322] on div "Tether" at bounding box center [489, 325] width 19 height 7
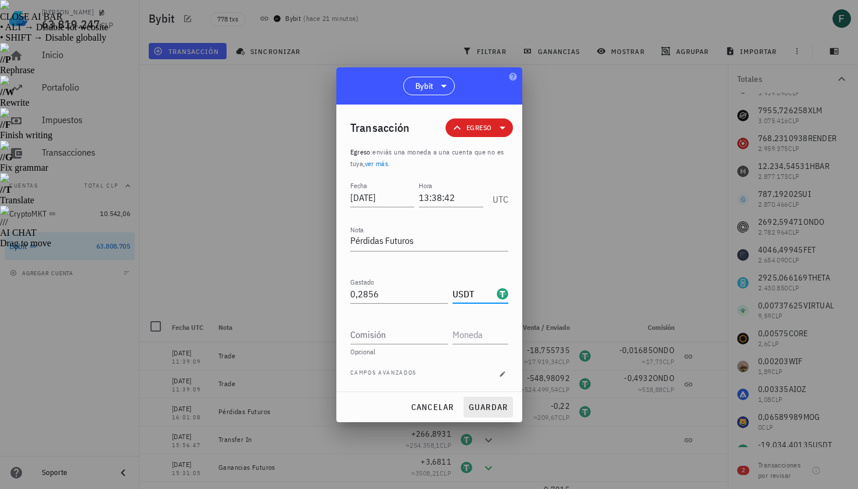
type input "USDT"
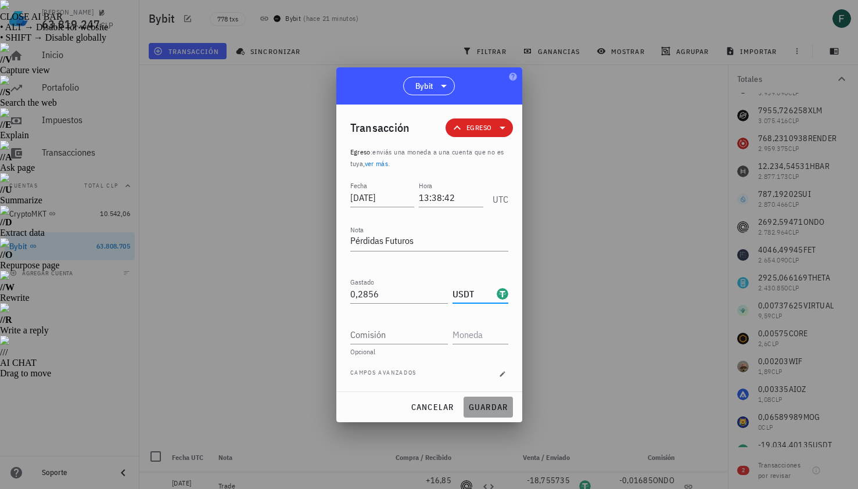
click at [500, 406] on span "guardar" at bounding box center [488, 407] width 40 height 10
